Goal: Task Accomplishment & Management: Use online tool/utility

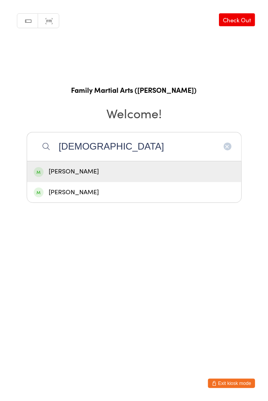
type input "[DEMOGRAPHIC_DATA]"
click at [78, 174] on div "[PERSON_NAME]" at bounding box center [134, 171] width 201 height 11
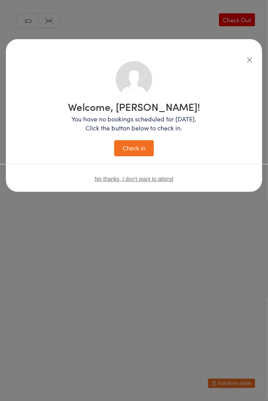
click at [133, 148] on button "Check in" at bounding box center [133, 148] width 39 height 16
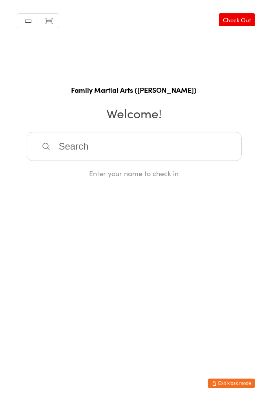
click at [62, 149] on input "search" at bounding box center [134, 146] width 215 height 29
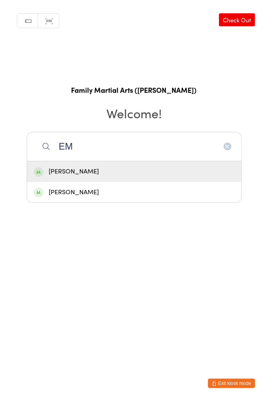
type input "EM"
click at [131, 171] on div "[PERSON_NAME]" at bounding box center [134, 171] width 201 height 11
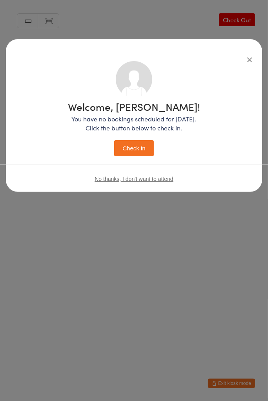
click at [137, 154] on button "Check in" at bounding box center [133, 148] width 39 height 16
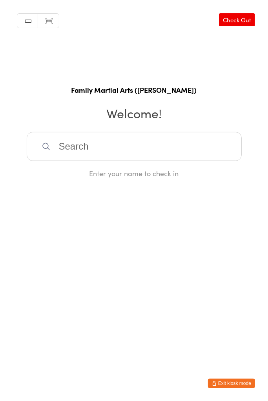
click at [104, 143] on input "search" at bounding box center [134, 146] width 215 height 29
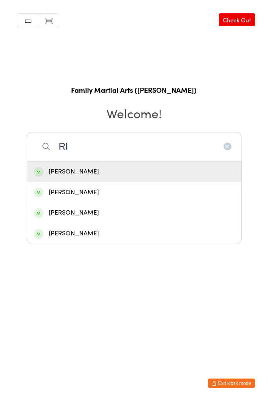
type input "RI"
click at [87, 236] on div "[PERSON_NAME]" at bounding box center [134, 233] width 201 height 11
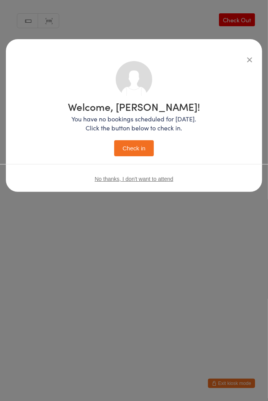
click at [134, 154] on button "Check in" at bounding box center [133, 148] width 39 height 16
